Goal: Transaction & Acquisition: Subscribe to service/newsletter

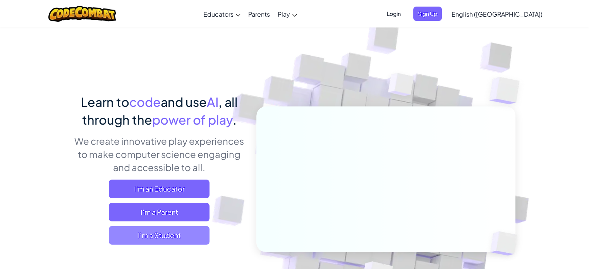
click at [160, 239] on span "I'm a Student" at bounding box center [159, 235] width 101 height 19
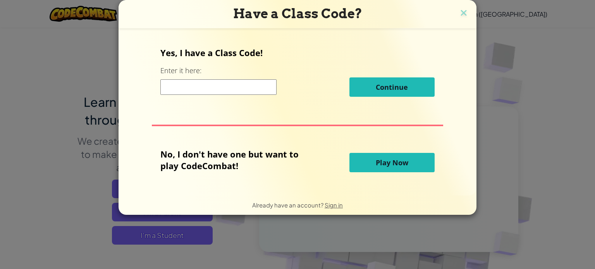
click at [186, 82] on input at bounding box center [218, 86] width 116 height 15
click at [234, 52] on p "Yes, I have a Class Code!" at bounding box center [297, 53] width 274 height 12
click at [397, 163] on span "Play Now" at bounding box center [392, 162] width 33 height 9
click at [358, 156] on button "Play Now" at bounding box center [391, 162] width 85 height 19
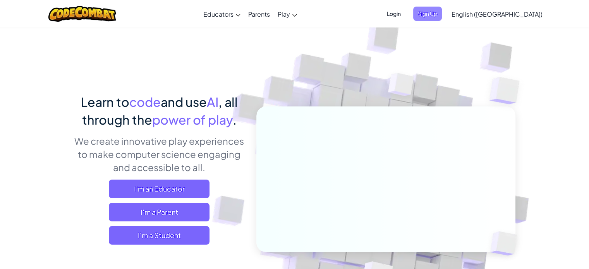
click at [442, 14] on span "Sign Up" at bounding box center [427, 14] width 29 height 14
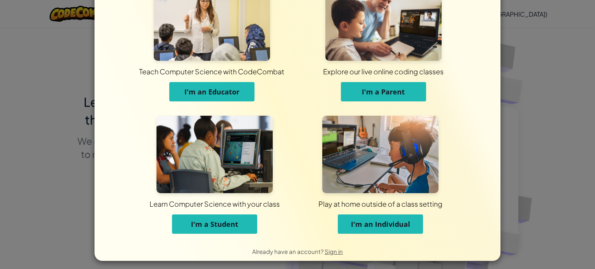
scroll to position [37, 0]
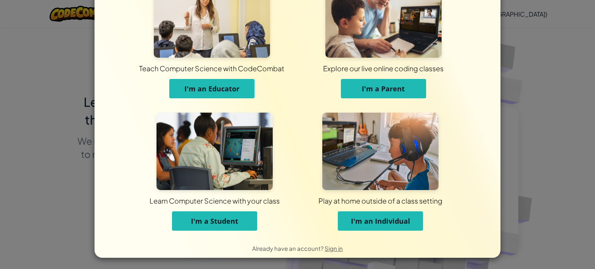
click at [373, 219] on span "I'm an Individual" at bounding box center [380, 220] width 59 height 9
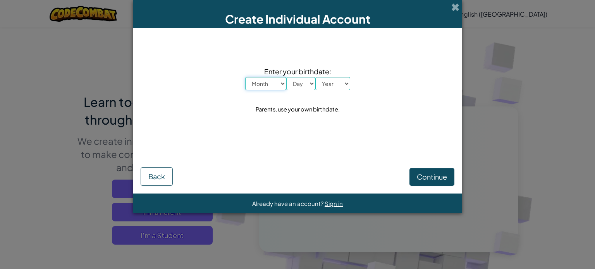
scroll to position [0, 0]
click at [279, 87] on select "Month January February March April May June July August September October Novem…" at bounding box center [265, 83] width 41 height 13
select select "11"
click at [245, 77] on select "Month January February March April May June July August September October Novem…" at bounding box center [265, 83] width 41 height 13
click at [312, 86] on select "Day 1 2 3 4 5 6 7 8 9 10 11 12 13 14 15 16 17 18 19 20 21 22 23 24 25 26 27 28 …" at bounding box center [300, 83] width 29 height 13
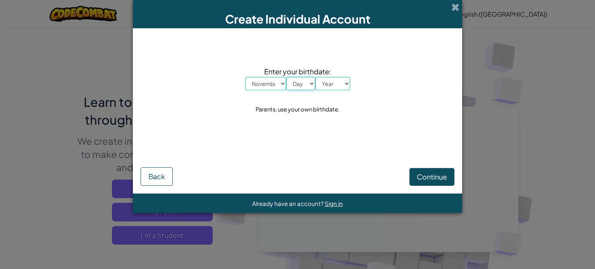
select select "6"
click at [286, 77] on select "Day 1 2 3 4 5 6 7 8 9 10 11 12 13 14 15 16 17 18 19 20 21 22 23 24 25 26 27 28 …" at bounding box center [300, 83] width 29 height 13
click at [339, 87] on select "Year 2025 2024 2023 2022 2021 2020 2019 2018 2017 2016 2015 2014 2013 2012 2011…" at bounding box center [332, 83] width 35 height 13
select select "1997"
click at [315, 77] on select "Year 2025 2024 2023 2022 2021 2020 2019 2018 2017 2016 2015 2014 2013 2012 2011…" at bounding box center [332, 83] width 35 height 13
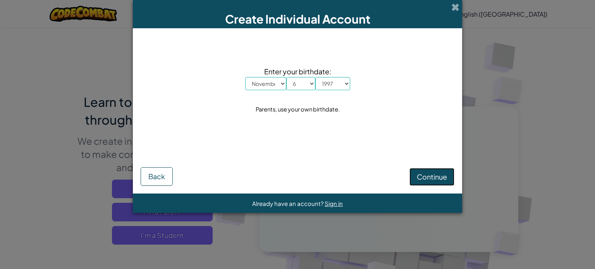
click at [428, 181] on button "Continue" at bounding box center [431, 177] width 45 height 18
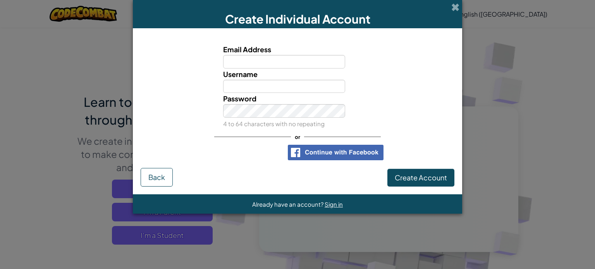
click at [254, 61] on input "Email Address" at bounding box center [284, 62] width 122 height 14
type input "hamzaformanite18@gmail.com"
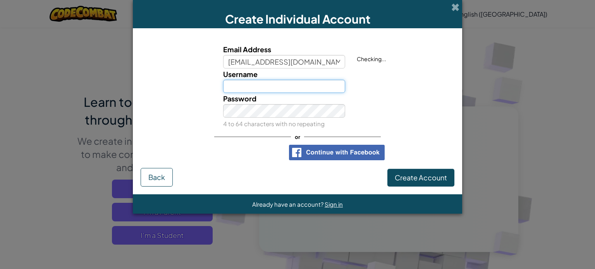
click at [273, 86] on input "Username" at bounding box center [284, 87] width 122 height 14
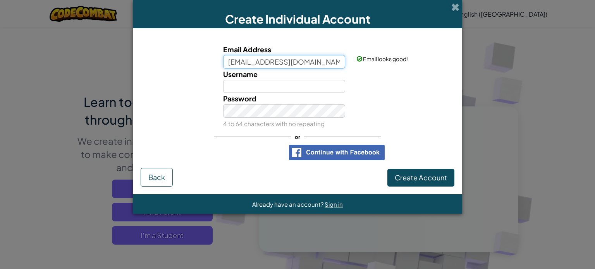
drag, startPoint x: 287, startPoint y: 62, endPoint x: 223, endPoint y: 62, distance: 63.5
click at [223, 62] on input "hamzaformanite18@gmail.com" at bounding box center [284, 62] width 122 height 14
click at [233, 78] on span "Username" at bounding box center [240, 74] width 34 height 9
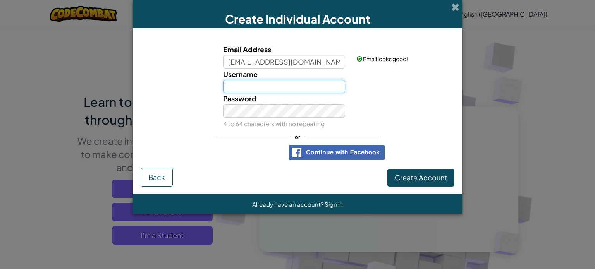
click at [233, 80] on input "Username" at bounding box center [284, 87] width 122 height 14
paste input "hamzaformanite18"
type input "hamzaformanite18"
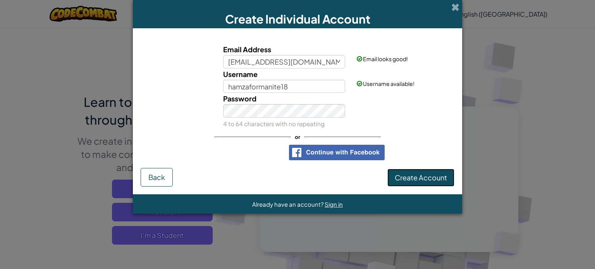
click at [414, 175] on span "Create Account" at bounding box center [421, 177] width 52 height 9
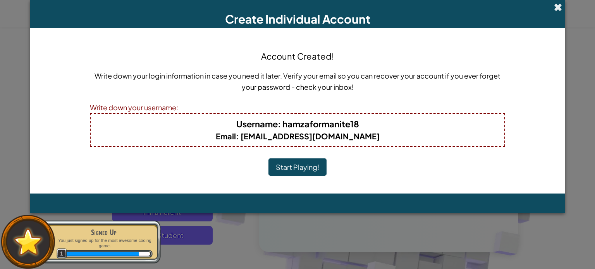
click at [558, 9] on span at bounding box center [558, 7] width 8 height 8
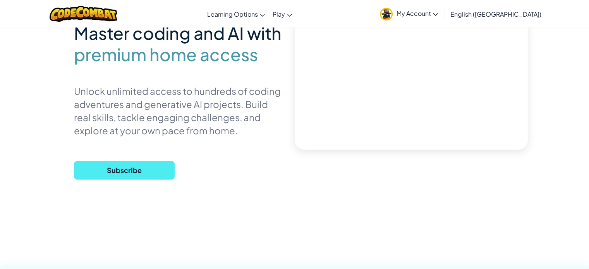
scroll to position [77, 0]
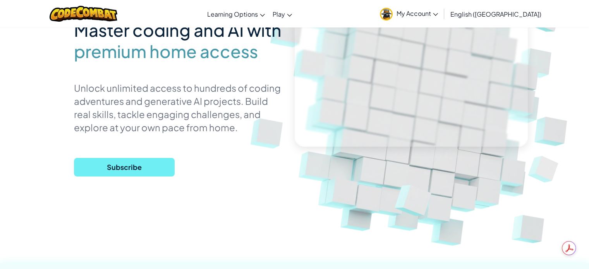
click at [159, 168] on span "Subscribe" at bounding box center [124, 167] width 101 height 19
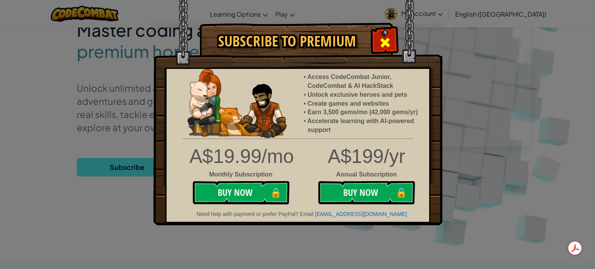
click at [392, 39] on div at bounding box center [385, 41] width 24 height 24
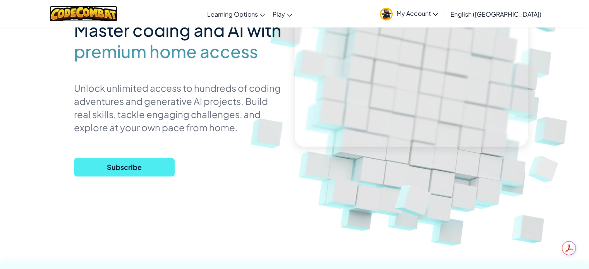
click at [93, 10] on img at bounding box center [84, 14] width 68 height 16
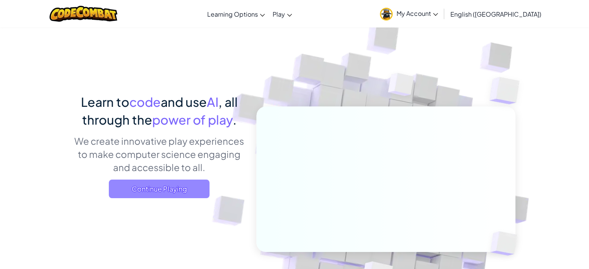
click at [163, 195] on span "Continue Playing" at bounding box center [159, 189] width 101 height 19
